Goal: Task Accomplishment & Management: Use online tool/utility

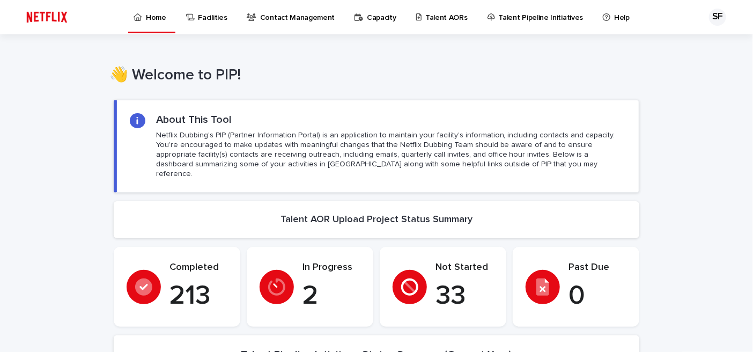
click at [432, 18] on p "Talent AORs" at bounding box center [447, 11] width 42 height 23
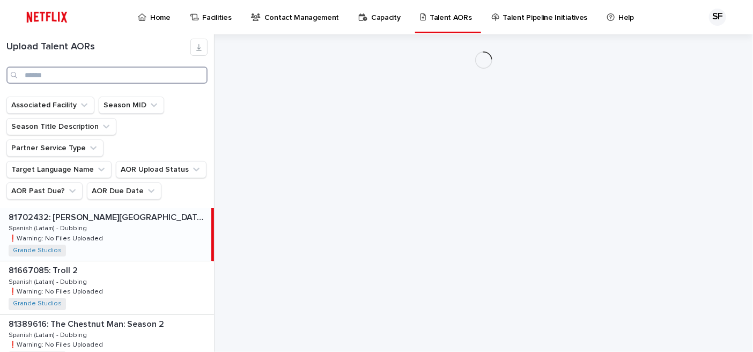
click at [85, 81] on input "Search" at bounding box center [106, 75] width 201 height 17
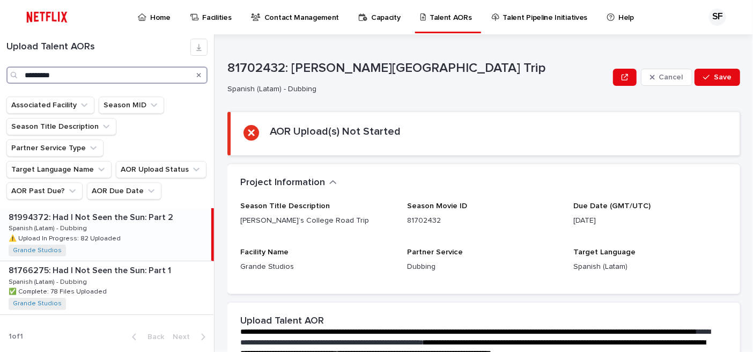
type input "*********"
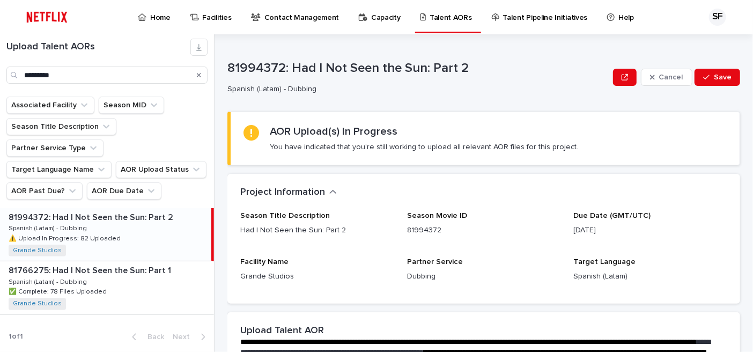
click at [93, 233] on p "⚠️ Upload In Progress: 82 Uploaded" at bounding box center [66, 238] width 114 height 10
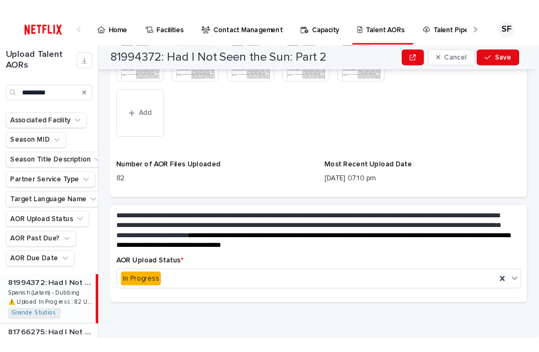
scroll to position [1023, 0]
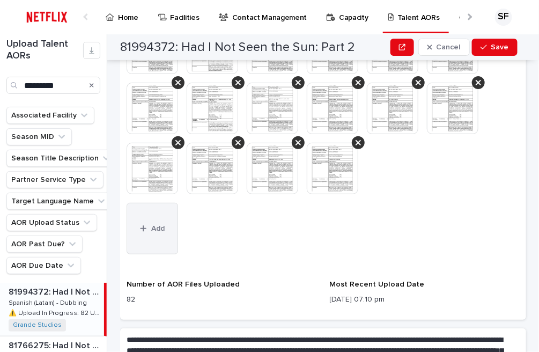
click at [159, 245] on button "Add" at bounding box center [153, 229] width 52 height 52
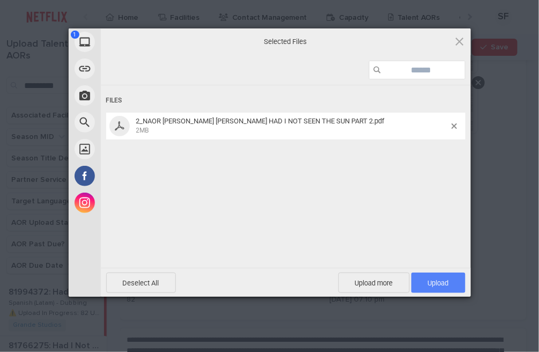
click at [444, 288] on span "Upload 1" at bounding box center [439, 283] width 54 height 20
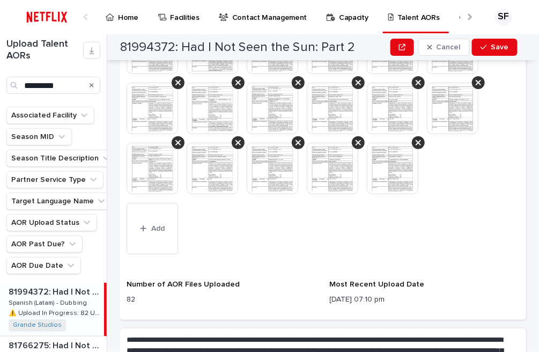
click at [395, 167] on img at bounding box center [393, 169] width 52 height 52
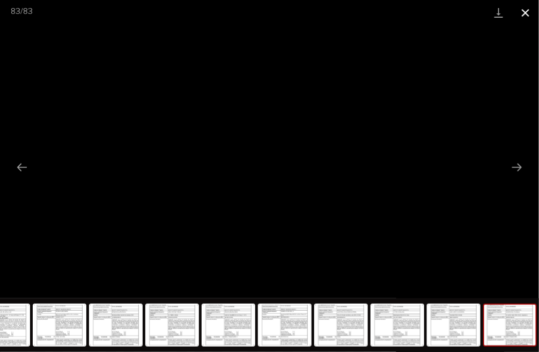
click at [527, 14] on button "Close gallery" at bounding box center [525, 12] width 27 height 25
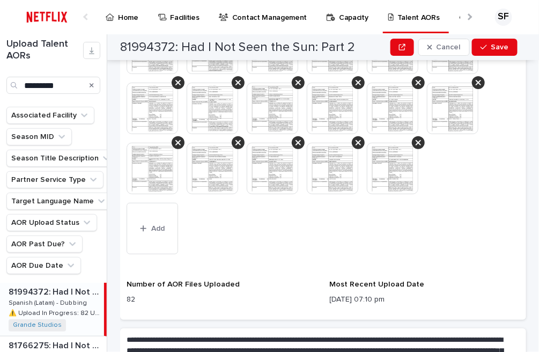
click at [331, 179] on img at bounding box center [333, 169] width 52 height 52
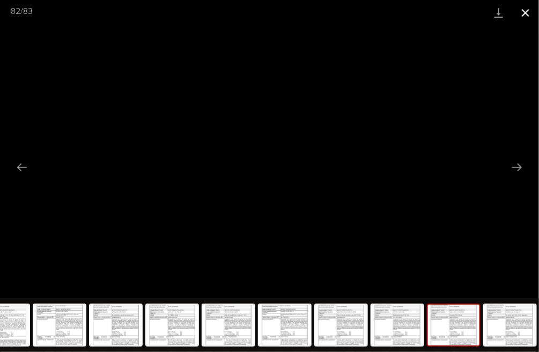
click at [527, 16] on button "Close gallery" at bounding box center [525, 12] width 27 height 25
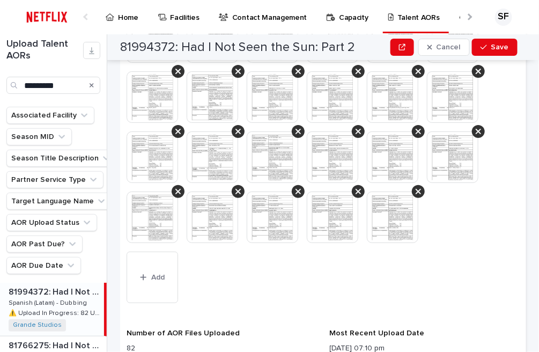
scroll to position [975, 0]
click at [394, 222] on img at bounding box center [393, 217] width 52 height 52
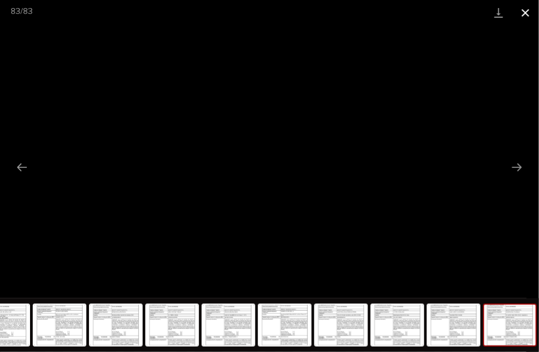
click at [526, 16] on button "Close gallery" at bounding box center [525, 12] width 27 height 25
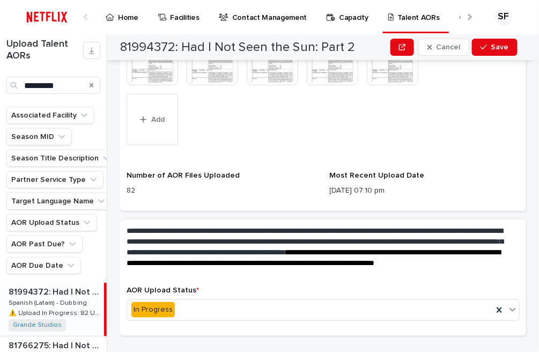
scroll to position [1133, 0]
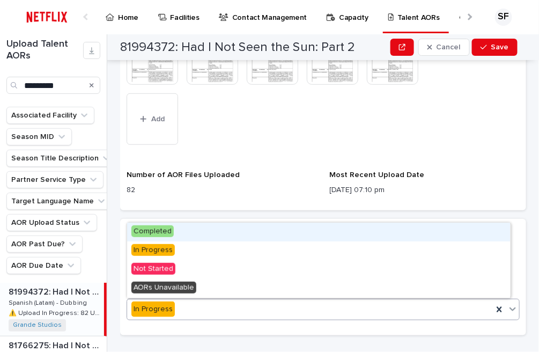
click at [145, 233] on span "Completed" at bounding box center [152, 231] width 42 height 12
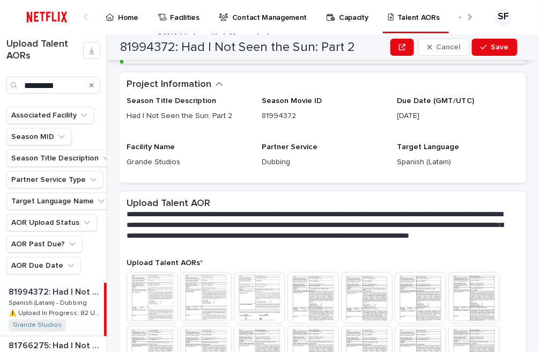
scroll to position [54, 0]
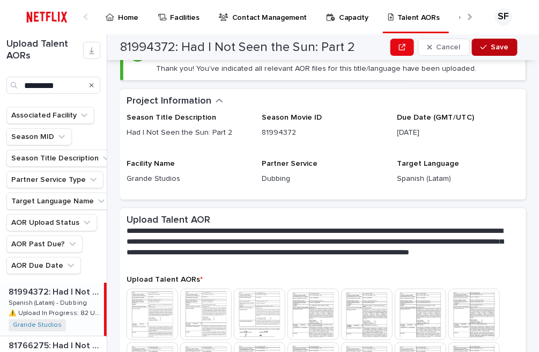
click at [481, 49] on button "Save" at bounding box center [495, 47] width 46 height 17
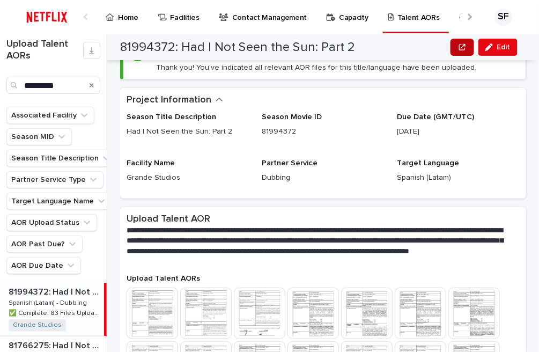
click at [456, 47] on button "button" at bounding box center [463, 47] width 24 height 17
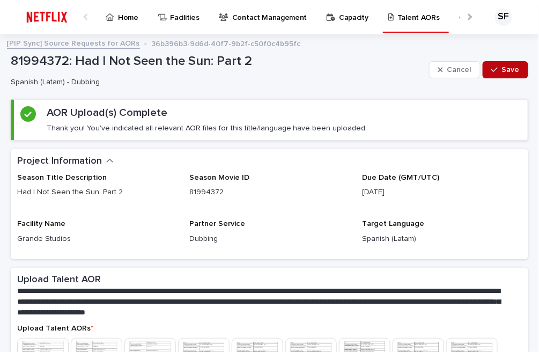
click at [502, 71] on span "Save" at bounding box center [511, 70] width 18 height 8
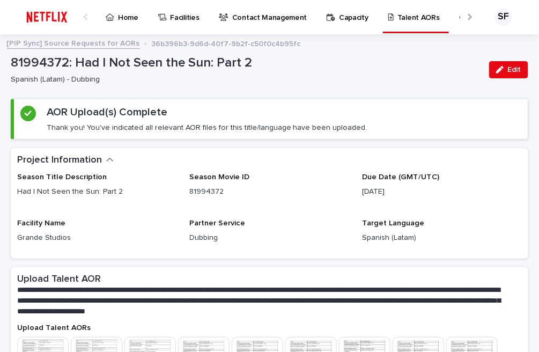
click at [341, 48] on div "[PIP Sync] Source Requests for AORs 36b396b3-9d6d-40f7-9b2f-c50f0c4b95fc" at bounding box center [270, 43] width 537 height 15
click at [391, 25] on link "Talent AORs" at bounding box center [415, 16] width 57 height 32
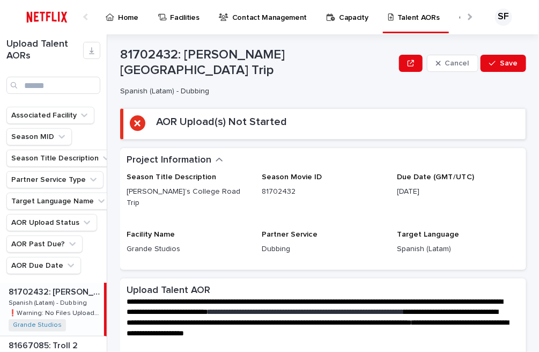
click at [387, 20] on div "Talent AORs" at bounding box center [415, 11] width 57 height 23
click at [38, 84] on input "Search" at bounding box center [53, 85] width 94 height 17
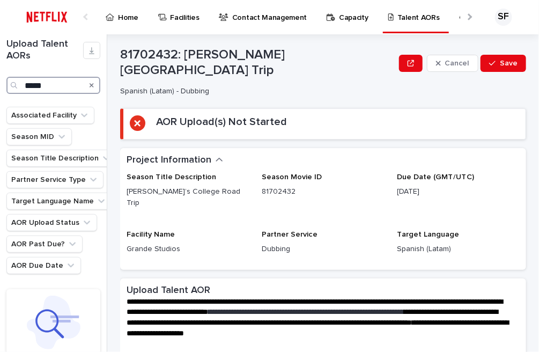
click at [38, 84] on input "*****" at bounding box center [53, 85] width 94 height 17
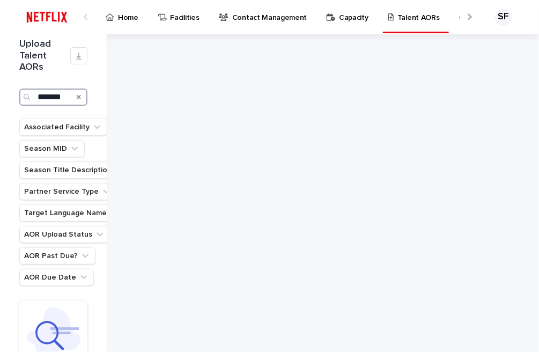
click at [61, 97] on input "*******" at bounding box center [53, 97] width 68 height 17
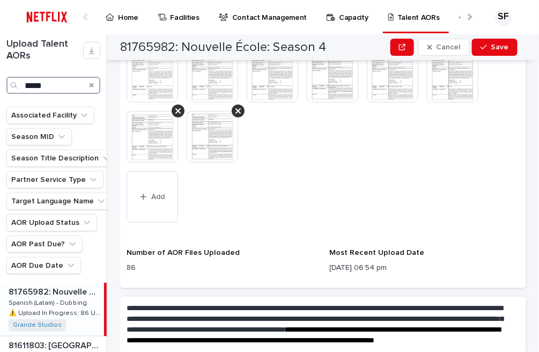
scroll to position [1214, 0]
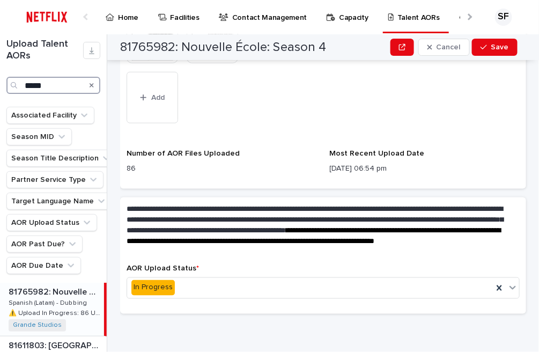
type input "*****"
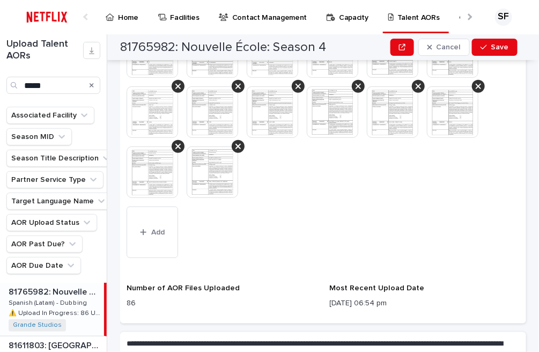
scroll to position [1079, 0]
click at [215, 162] on img at bounding box center [213, 173] width 52 height 52
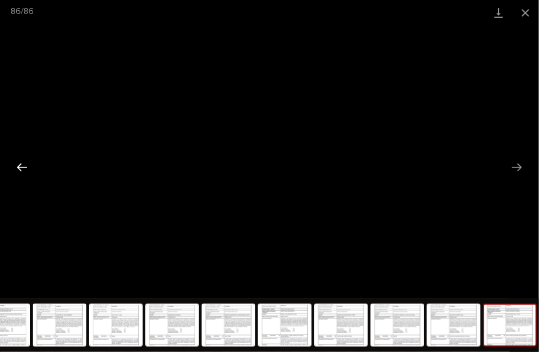
click at [19, 168] on button "Previous slide" at bounding box center [22, 167] width 23 height 21
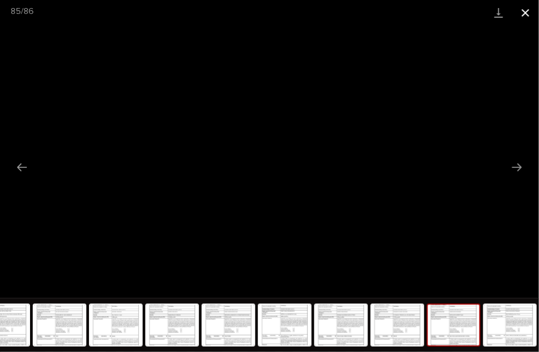
click at [522, 14] on button "Close gallery" at bounding box center [525, 12] width 27 height 25
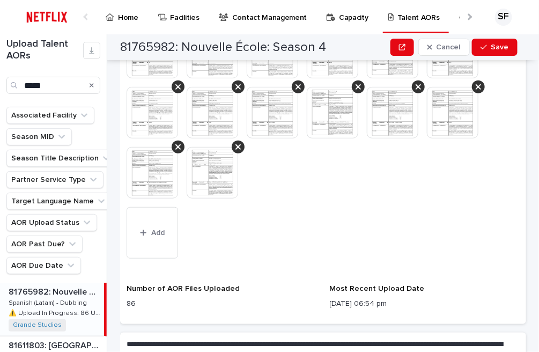
click at [153, 225] on button "Add" at bounding box center [153, 233] width 52 height 52
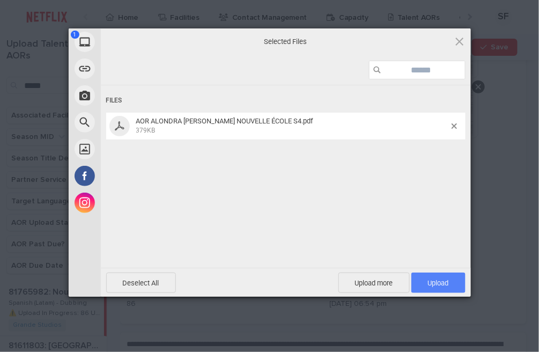
click at [434, 283] on span "Upload 1" at bounding box center [438, 283] width 21 height 8
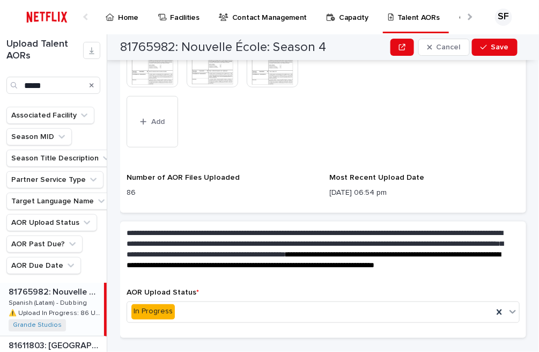
scroll to position [1191, 0]
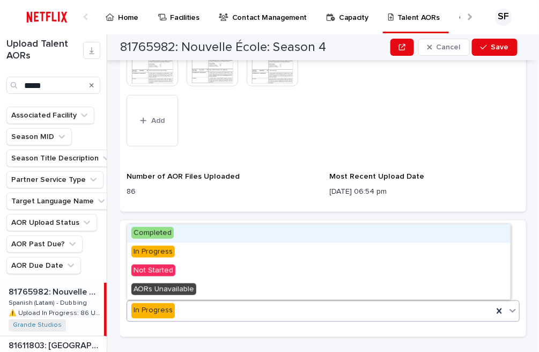
click at [197, 309] on div "In Progress" at bounding box center [310, 311] width 366 height 18
click at [182, 233] on div "Completed" at bounding box center [319, 233] width 384 height 19
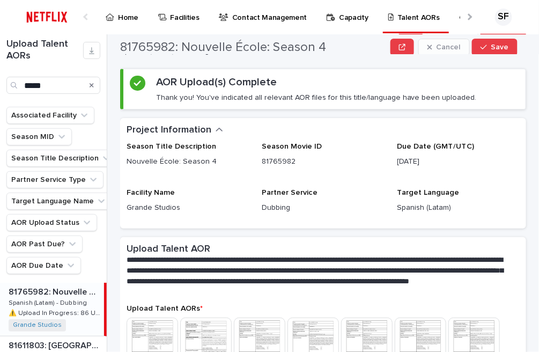
scroll to position [0, 0]
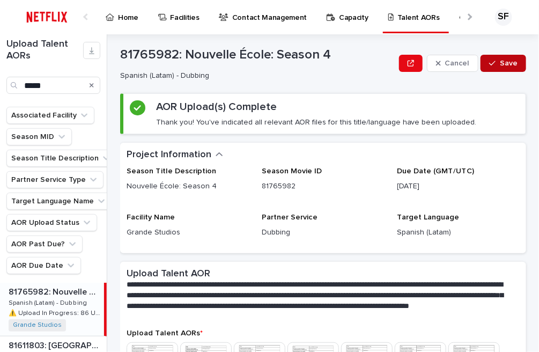
click at [494, 68] on button "Save" at bounding box center [504, 63] width 46 height 17
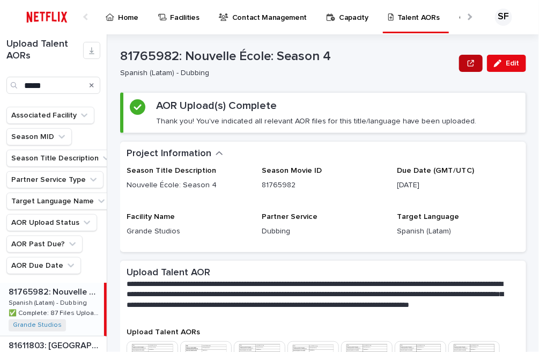
click at [468, 66] on icon "button" at bounding box center [471, 64] width 6 height 8
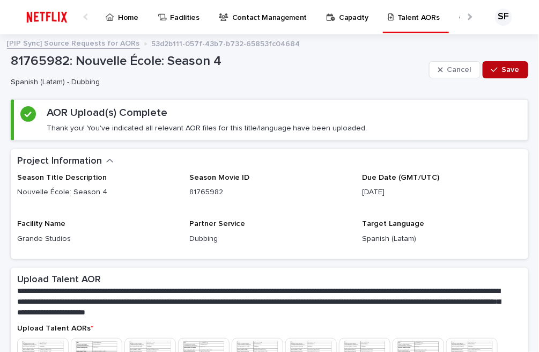
click at [493, 70] on div "button" at bounding box center [497, 70] width 11 height 8
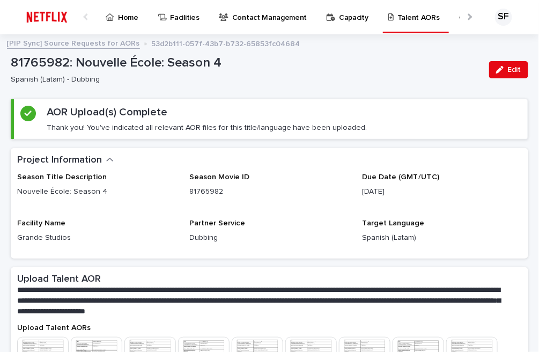
click at [300, 236] on p "Dubbing" at bounding box center [270, 237] width 160 height 11
